Goal: Navigation & Orientation: Understand site structure

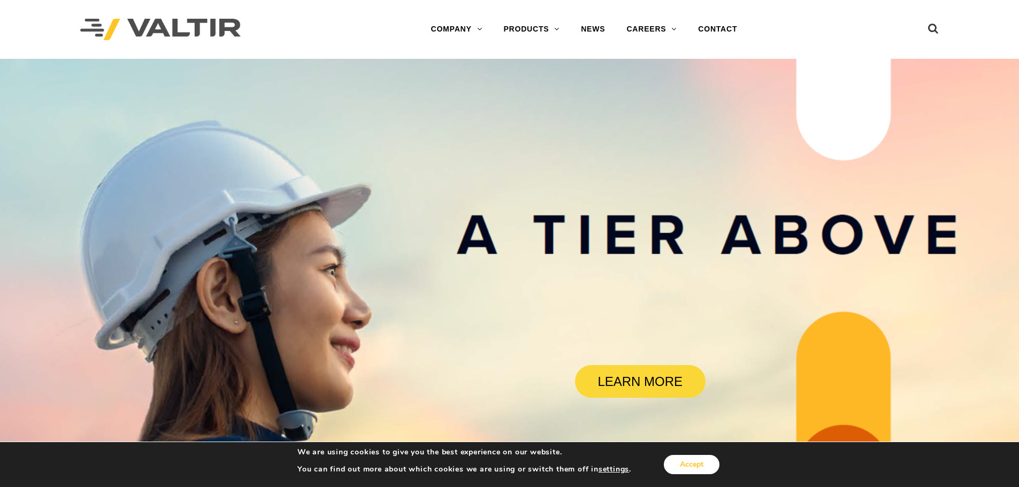
click at [707, 464] on button "Accept" at bounding box center [692, 464] width 56 height 19
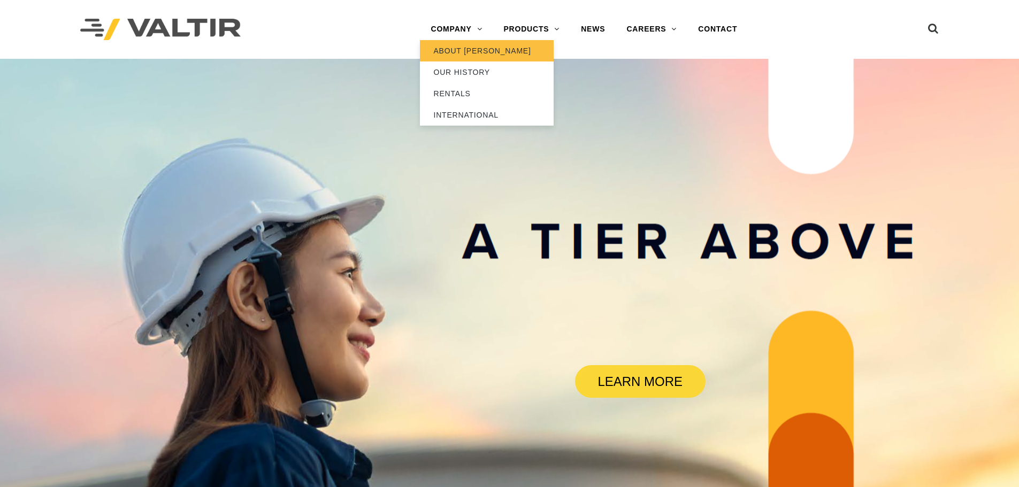
click at [456, 48] on link "ABOUT [PERSON_NAME]" at bounding box center [487, 50] width 134 height 21
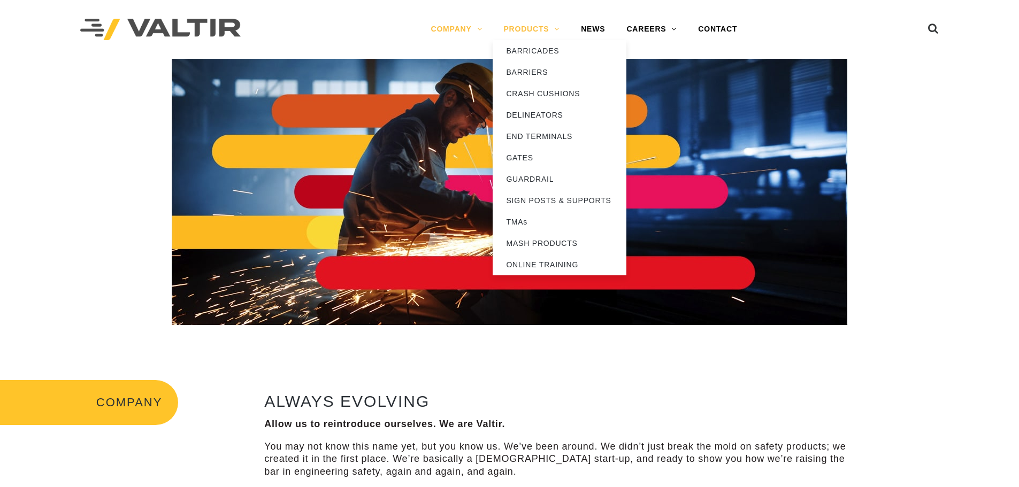
click at [521, 32] on link "PRODUCTS" at bounding box center [531, 29] width 78 height 21
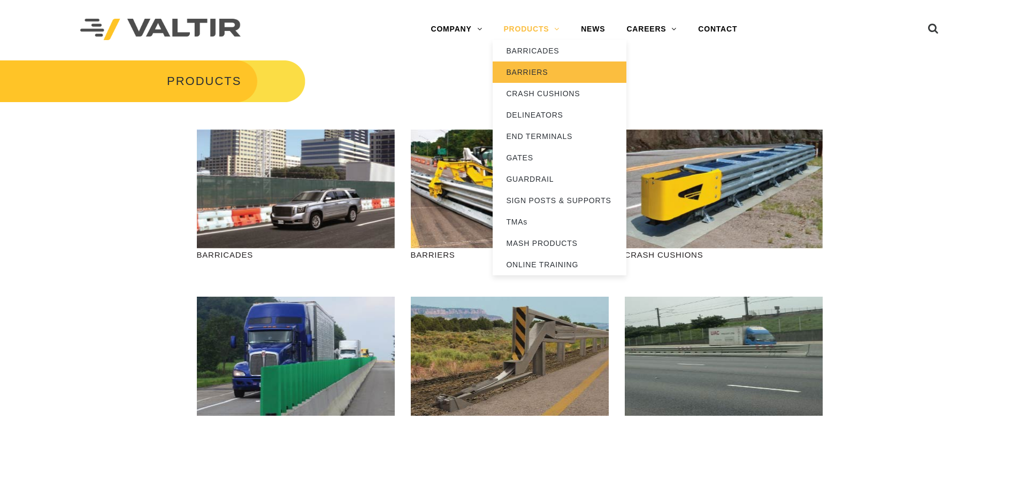
click at [542, 72] on link "BARRIERS" at bounding box center [559, 71] width 134 height 21
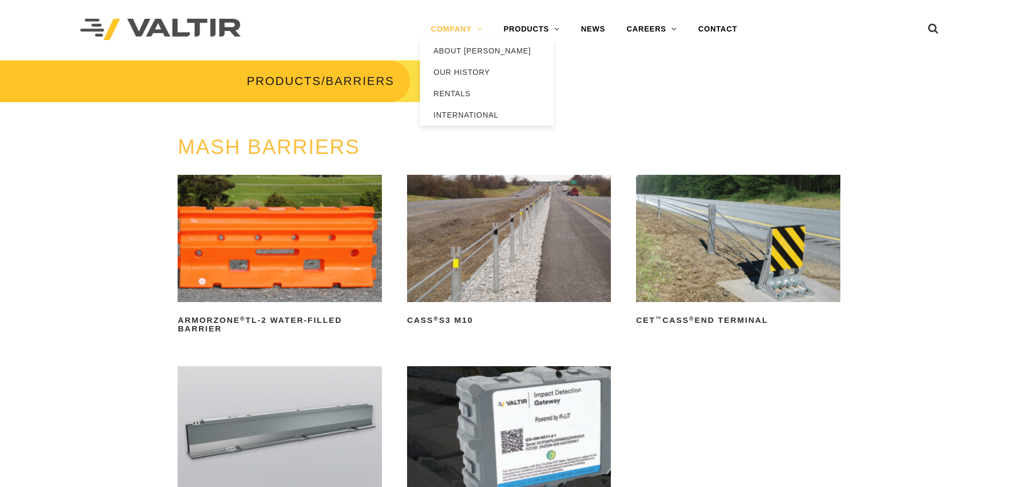
click at [457, 31] on link "COMPANY" at bounding box center [456, 29] width 73 height 21
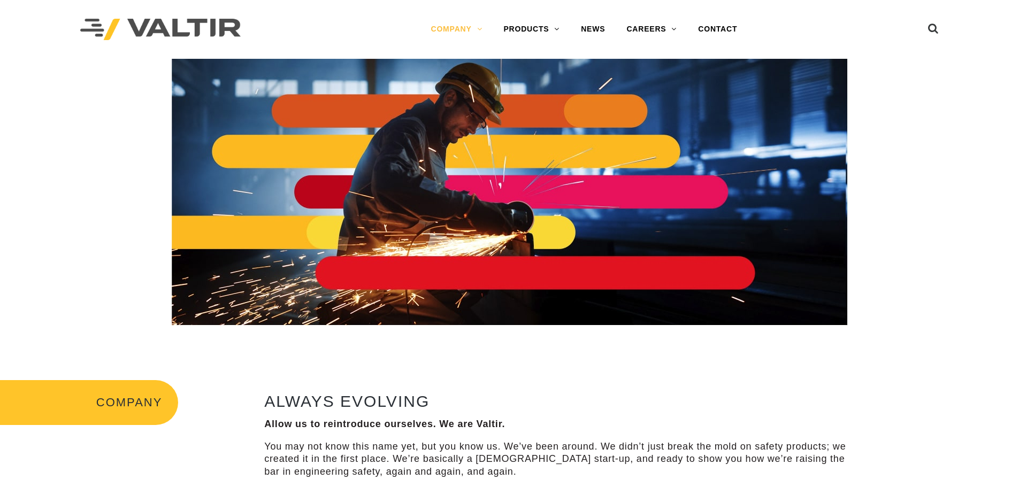
click at [204, 27] on img at bounding box center [160, 30] width 160 height 22
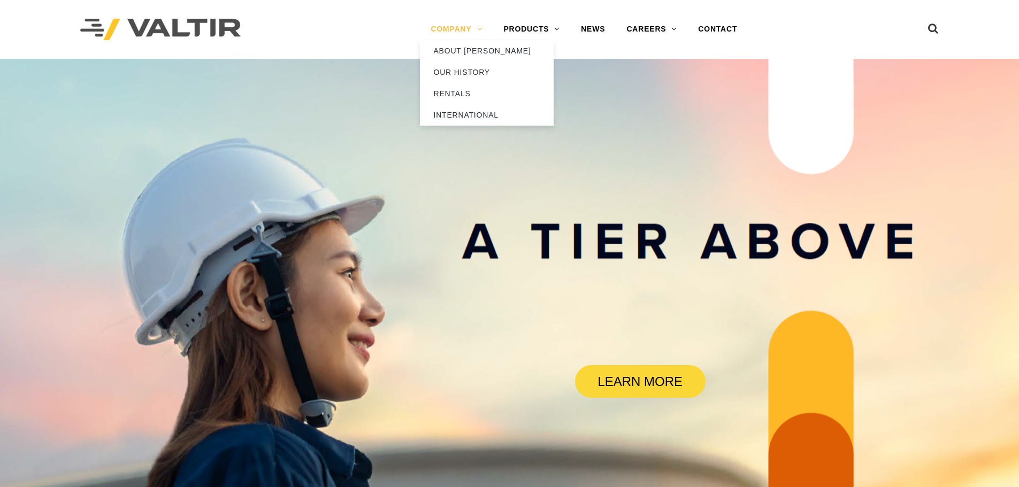
click at [442, 26] on link "COMPANY" at bounding box center [456, 29] width 73 height 21
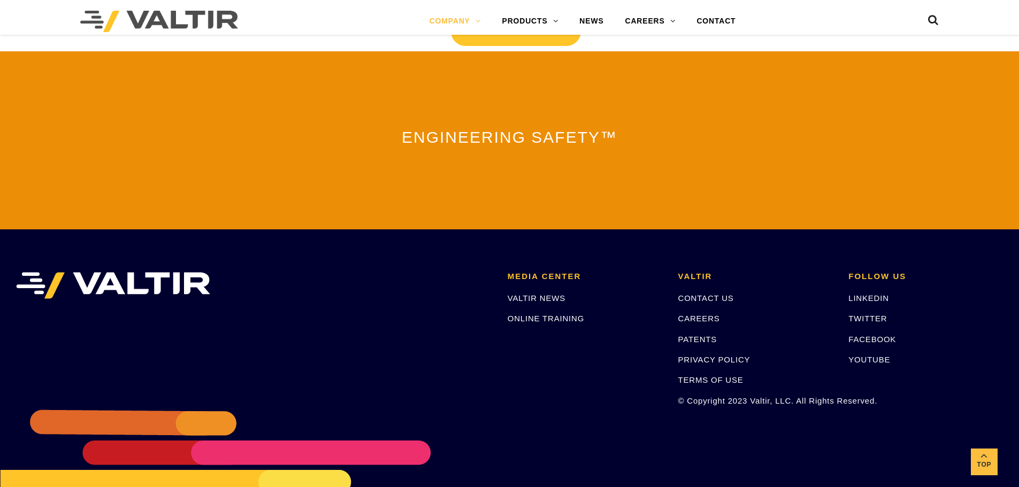
scroll to position [2312, 0]
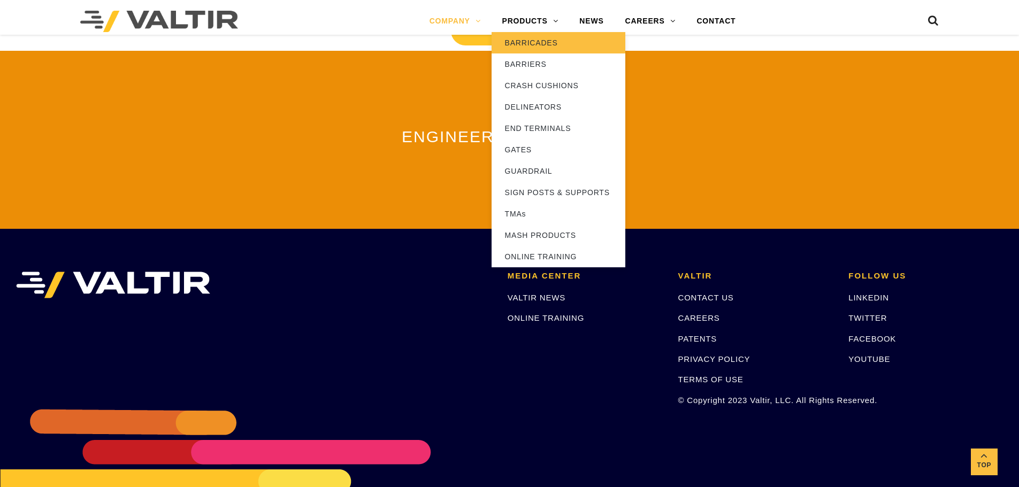
click at [517, 43] on link "BARRICADES" at bounding box center [558, 42] width 134 height 21
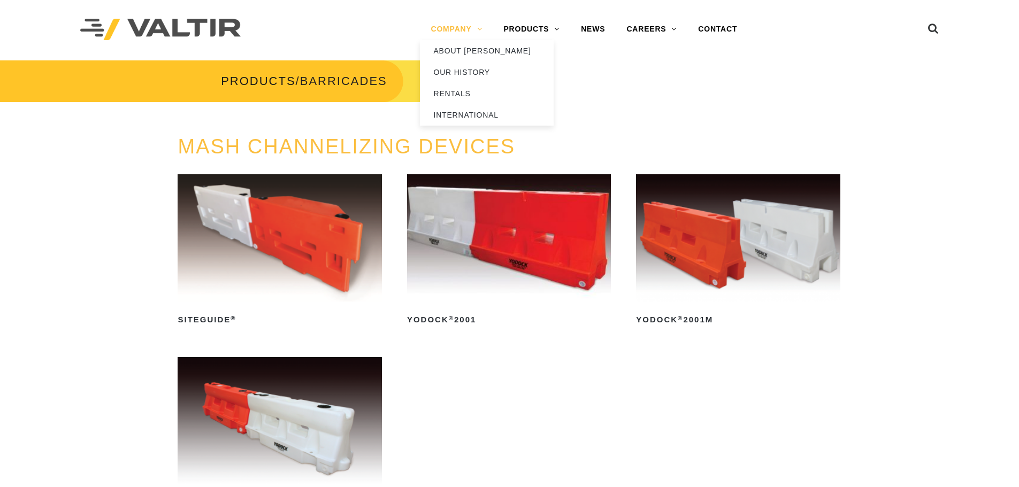
click at [437, 30] on link "COMPANY" at bounding box center [456, 29] width 73 height 21
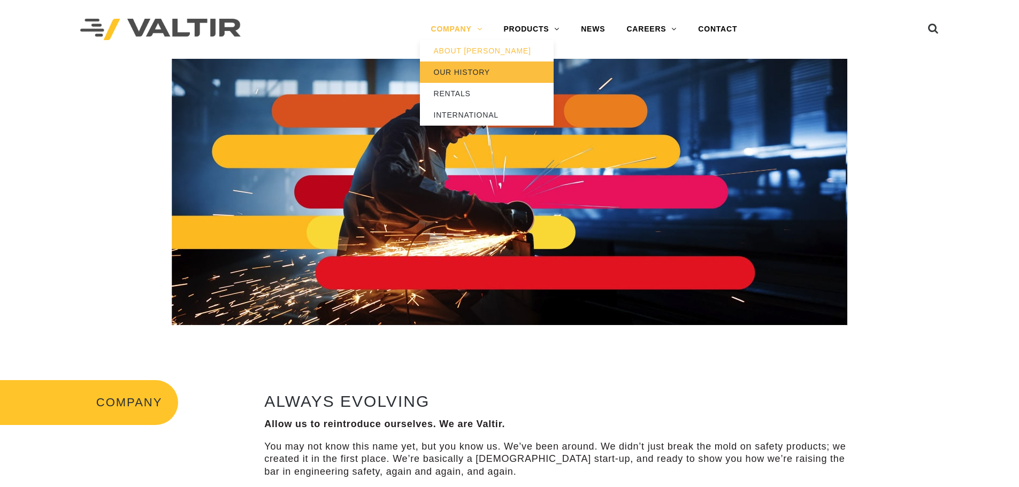
click at [465, 79] on link "OUR HISTORY" at bounding box center [487, 71] width 134 height 21
